Goal: Information Seeking & Learning: Learn about a topic

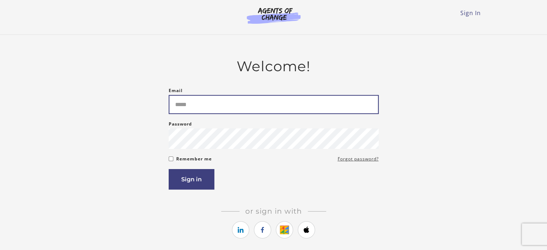
click at [265, 111] on input "Email" at bounding box center [274, 104] width 210 height 19
type input "**********"
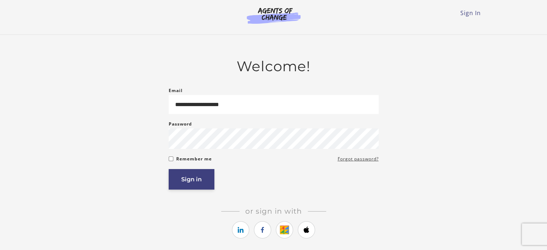
click at [197, 180] on button "Sign in" at bounding box center [192, 179] width 46 height 21
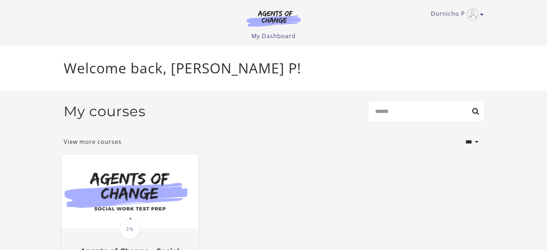
click at [105, 205] on img at bounding box center [129, 192] width 137 height 74
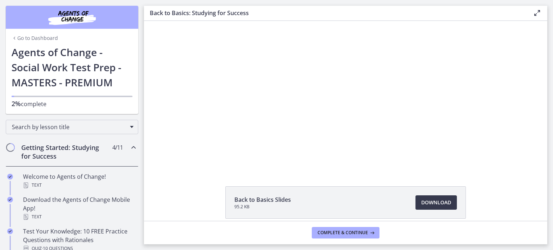
scroll to position [12, 0]
click at [372, 177] on div "Back to Basics Slides 95.2 KB Download Opens in a new window Study Plan Templat…" at bounding box center [345, 109] width 403 height 200
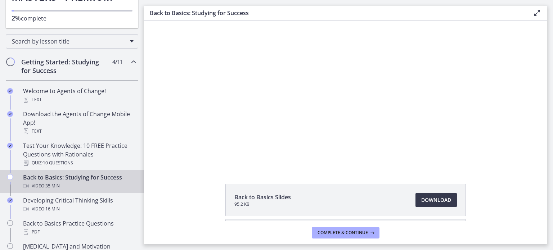
scroll to position [111, 0]
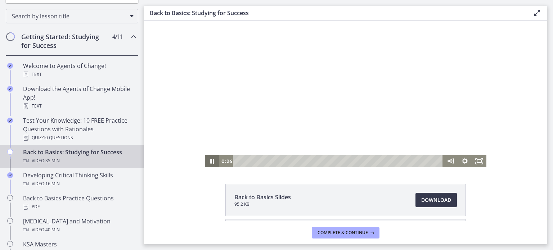
click at [210, 160] on icon "Pause" at bounding box center [212, 161] width 4 height 5
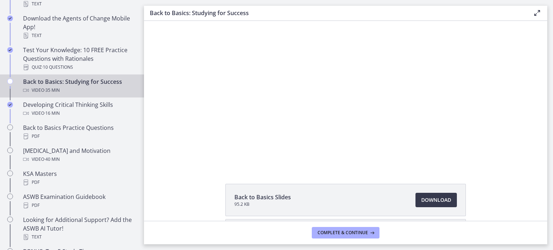
scroll to position [191, 0]
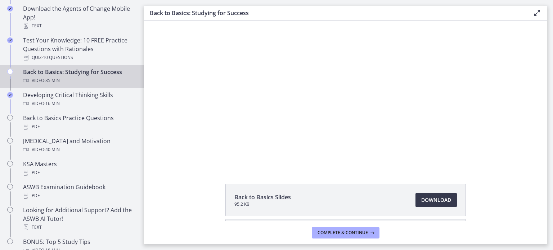
drag, startPoint x: 141, startPoint y: 74, endPoint x: 3, endPoint y: 86, distance: 139.1
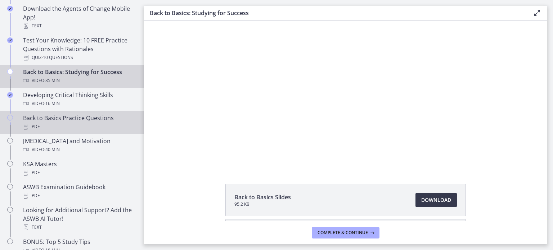
click at [86, 117] on div "Back to Basics Practice Questions PDF" at bounding box center [79, 122] width 112 height 17
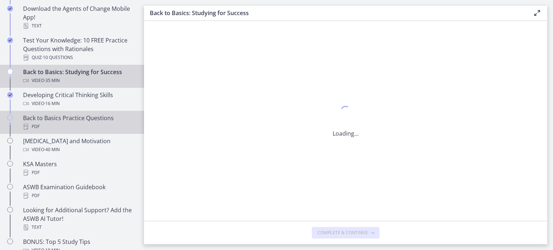
scroll to position [0, 0]
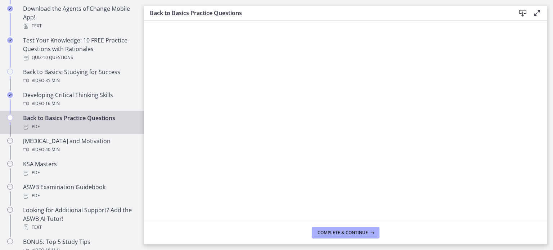
drag, startPoint x: 547, startPoint y: 51, endPoint x: 550, endPoint y: 58, distance: 8.1
click at [550, 58] on main "Back to Basics Practice Questions Download Enable fullscreen Complete & continue" at bounding box center [348, 125] width 409 height 250
